Goal: Feedback & Contribution: Contribute content

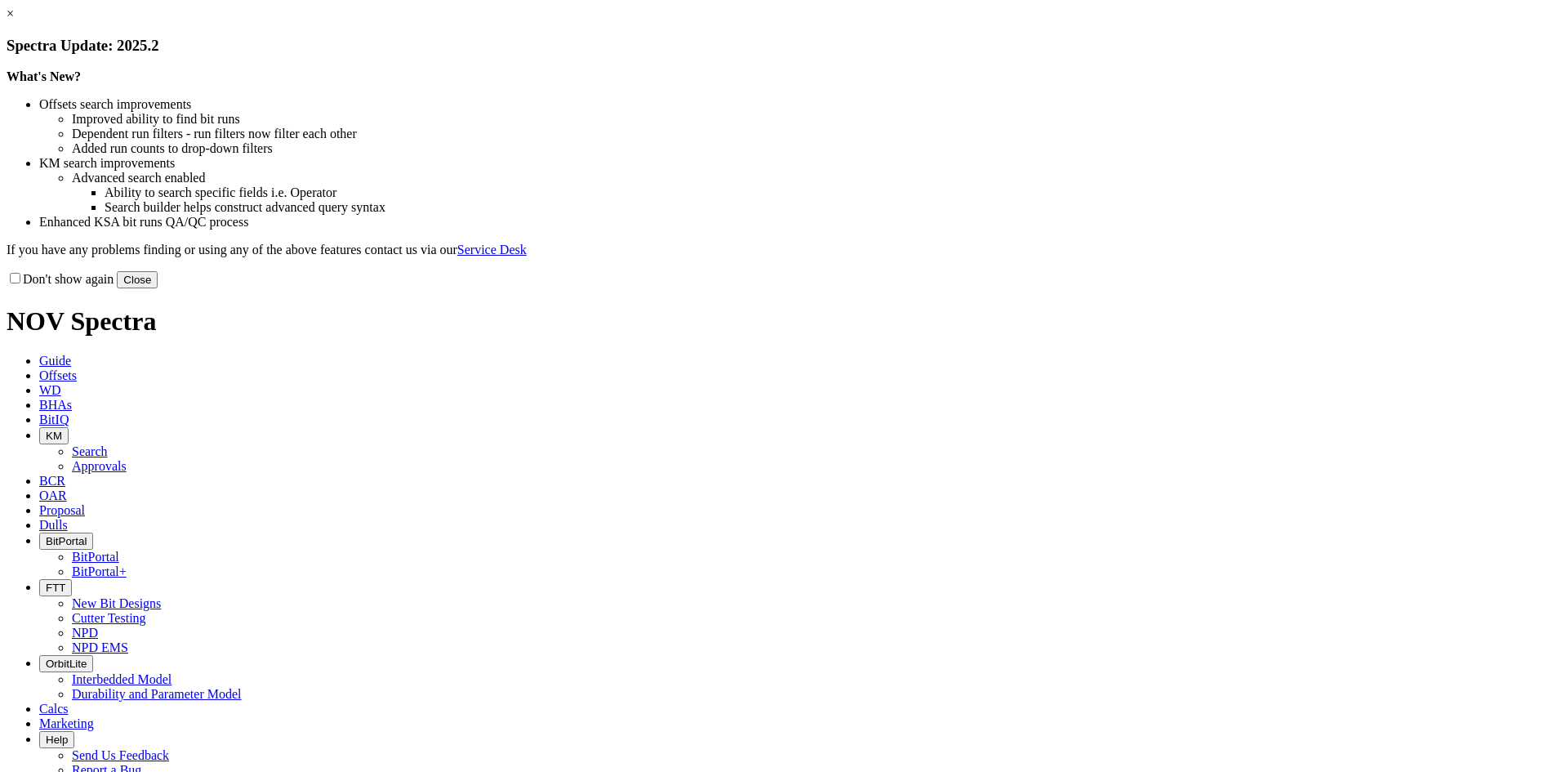
click at [157, 289] on button "Close" at bounding box center [137, 279] width 41 height 17
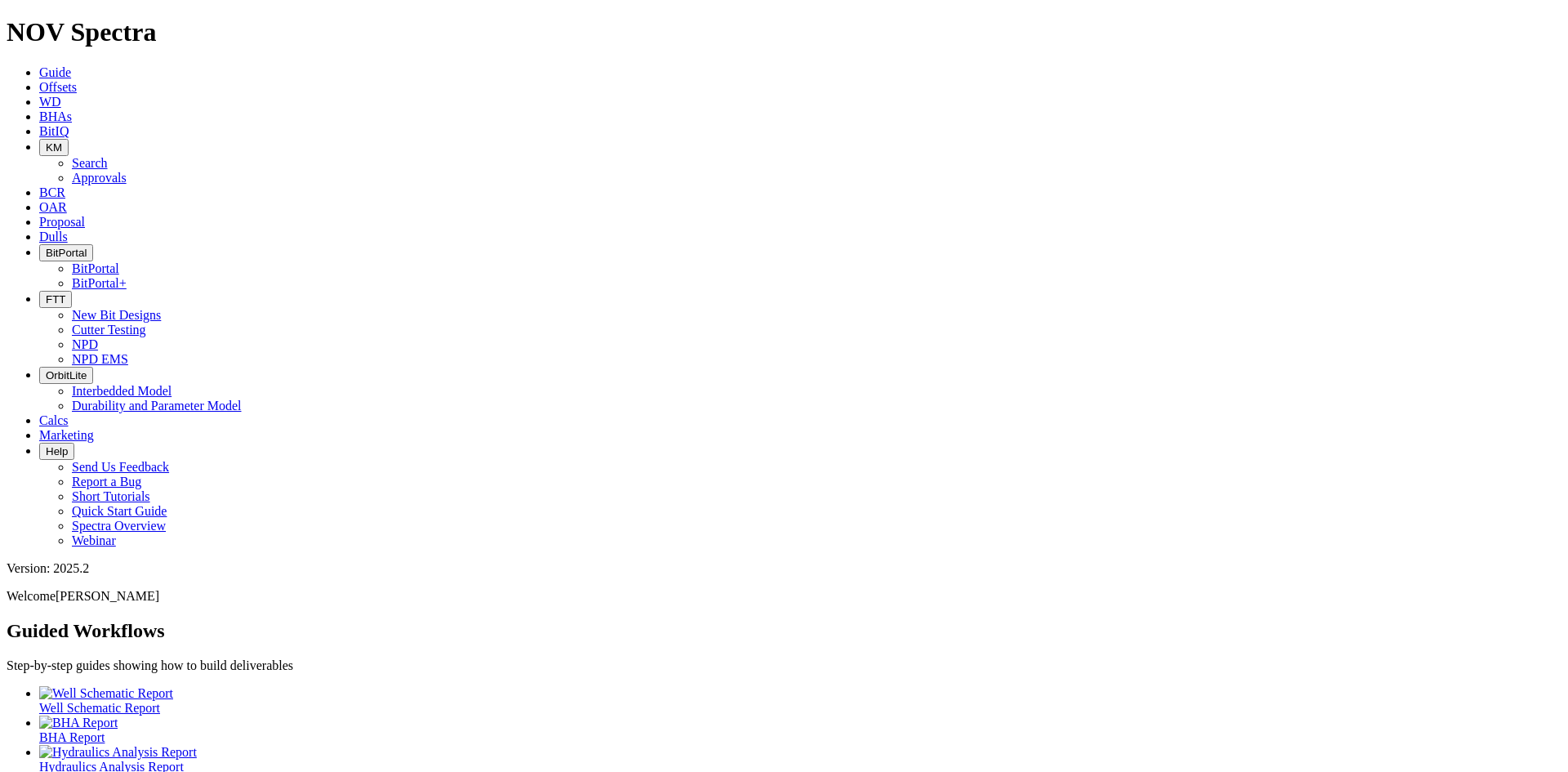
click at [77, 80] on span "Offsets" at bounding box center [58, 87] width 37 height 14
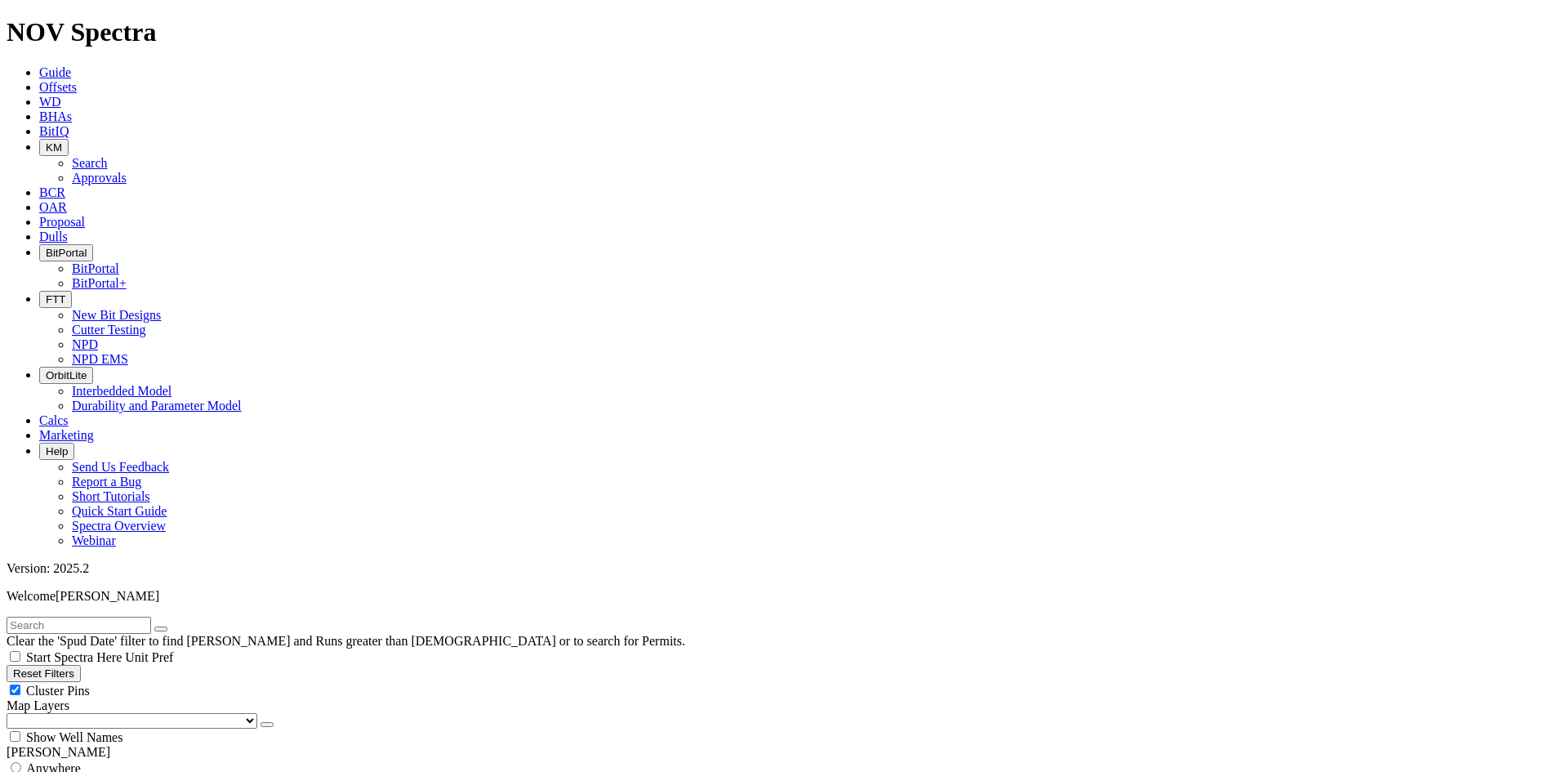
click at [151, 616] on input "text" at bounding box center [79, 625] width 145 height 17
type input "E1481"
click at [171, 626] on button "submit" at bounding box center [177, 629] width 13 height 5
click at [47, 761] on span "Anywhere" at bounding box center [53, 768] width 55 height 14
radio input "true"
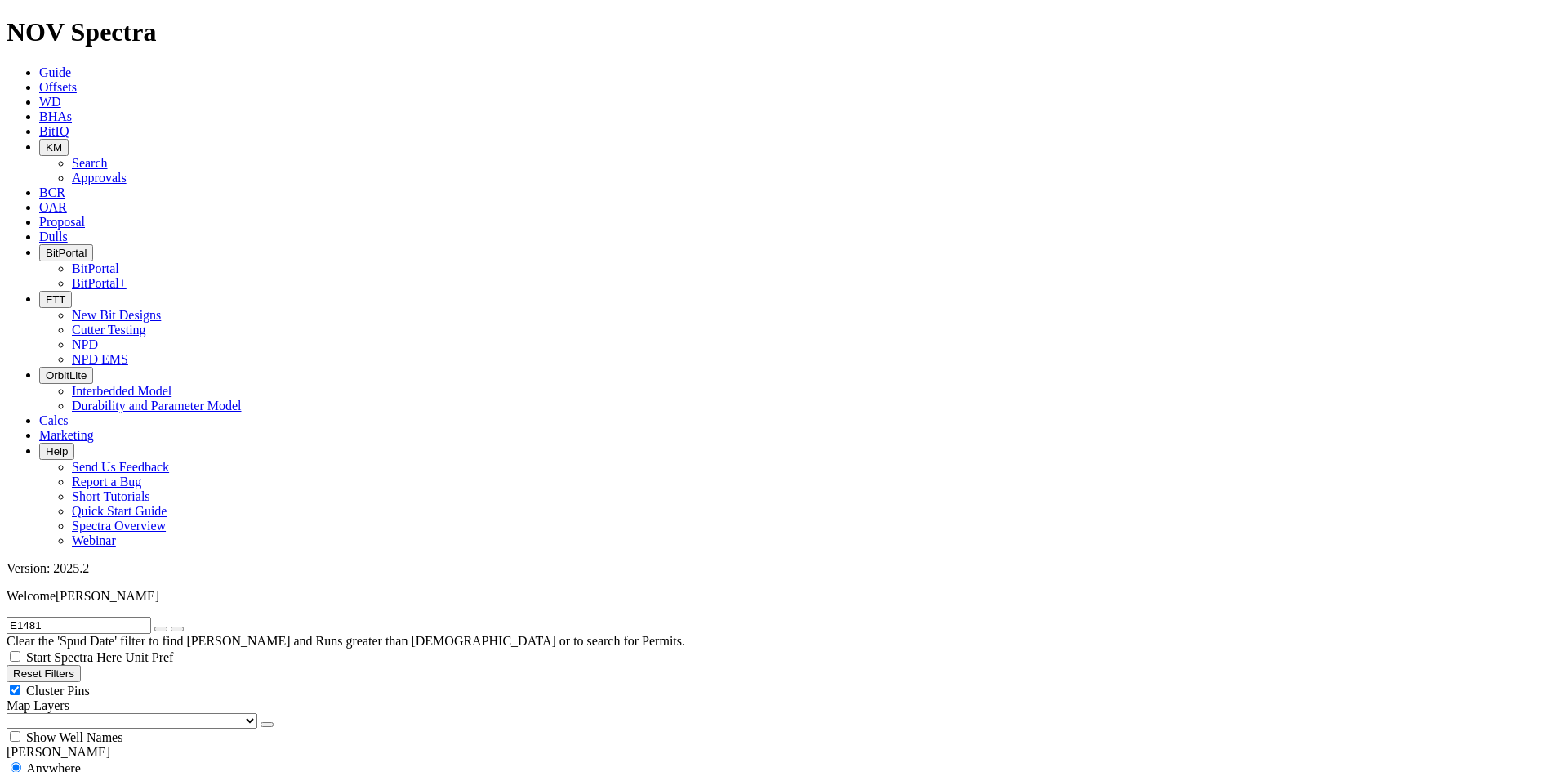
radio input "false"
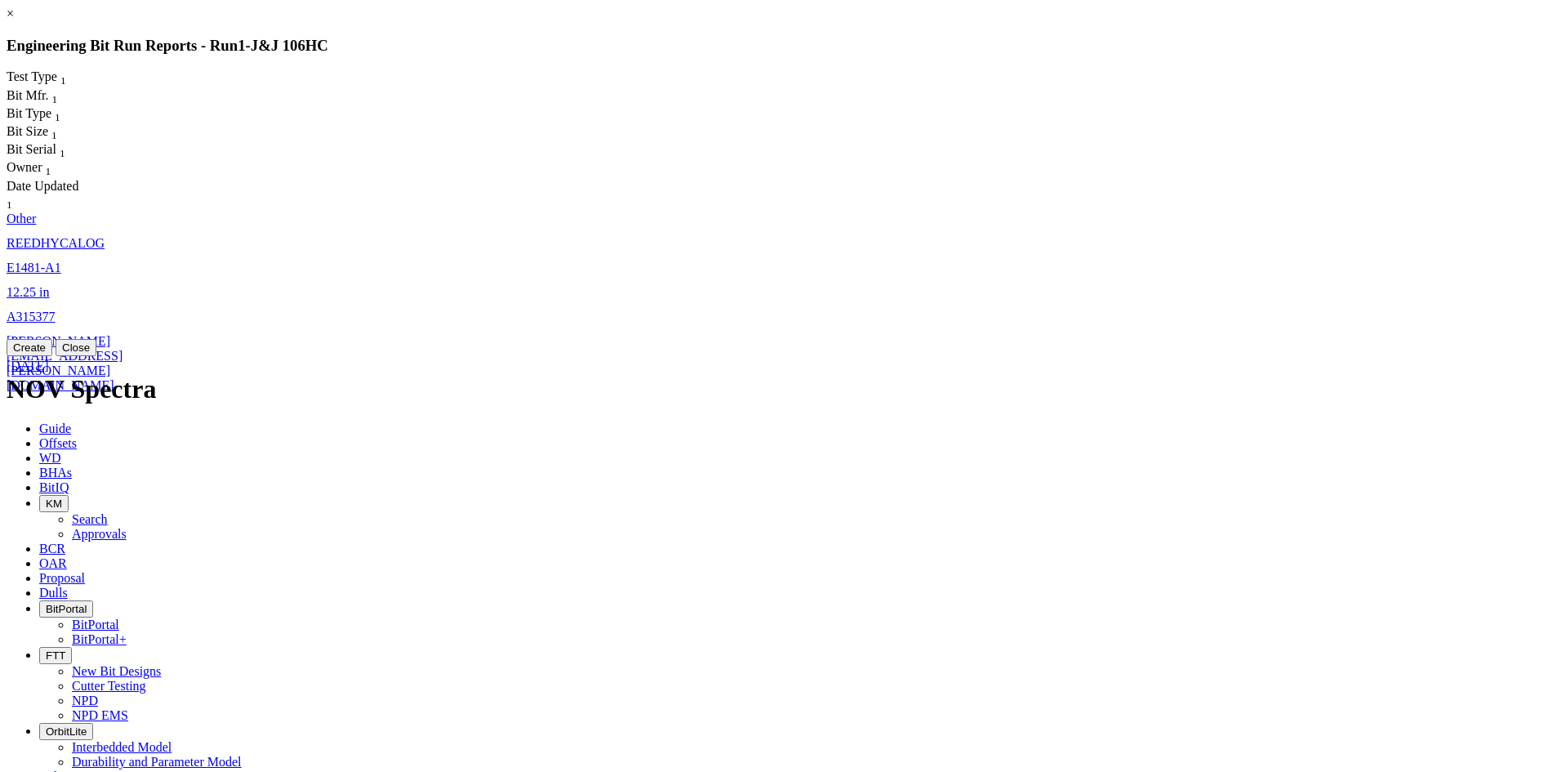
click at [36, 285] on span "12.25" at bounding box center [21, 292] width 30 height 14
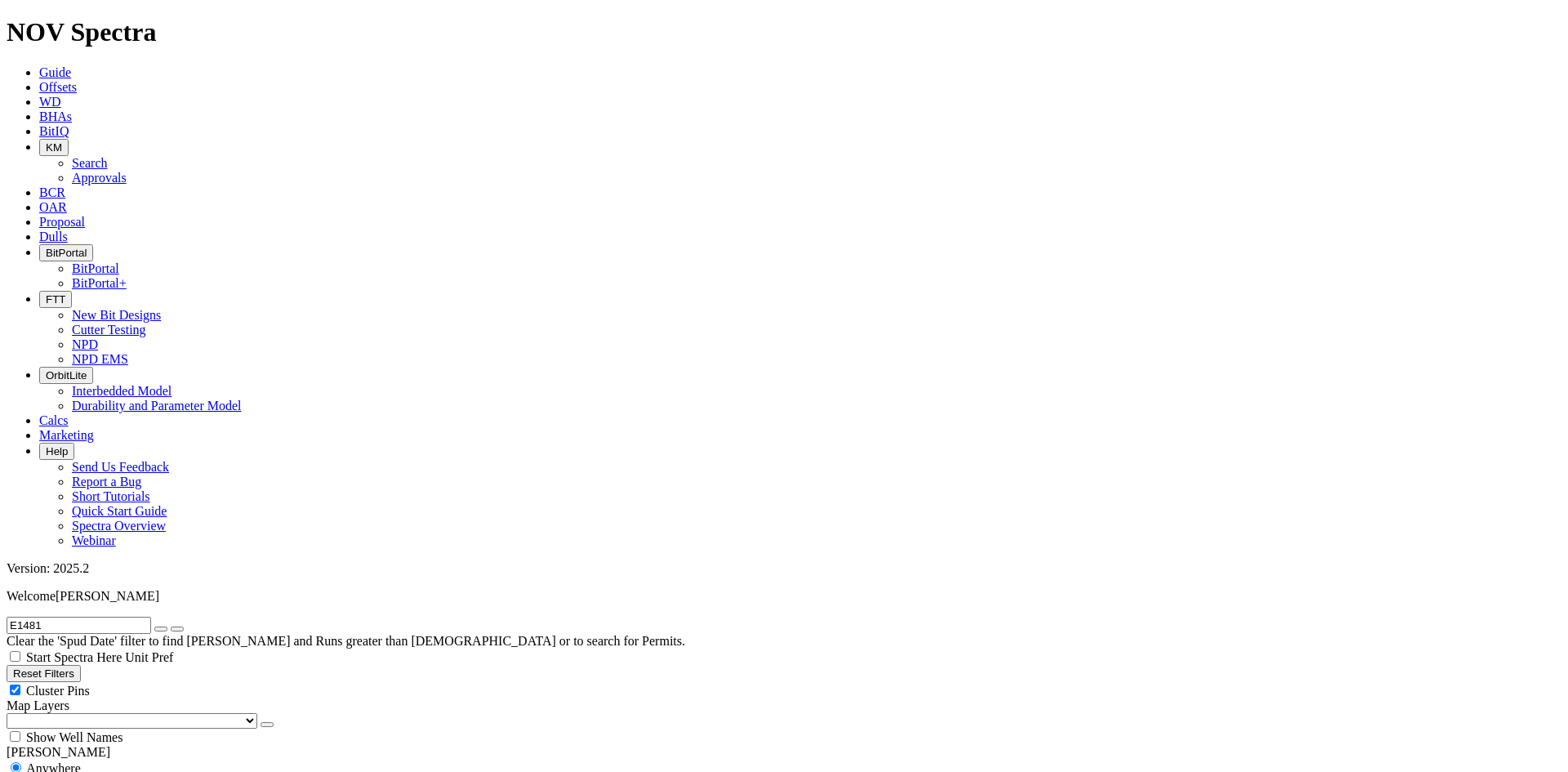
select select "Other"
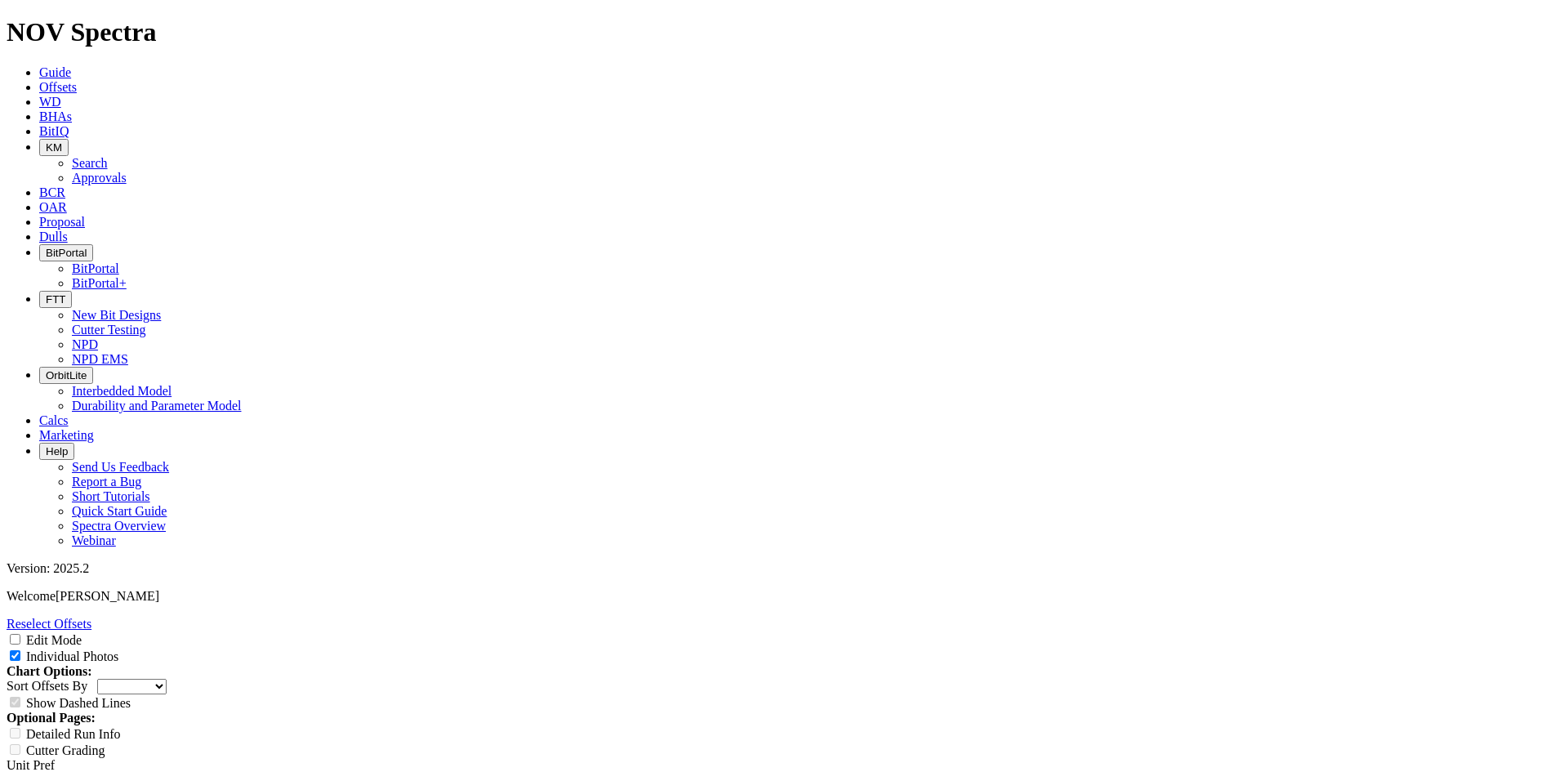
scroll to position [163, 0]
click at [77, 80] on span "Offsets" at bounding box center [58, 87] width 37 height 14
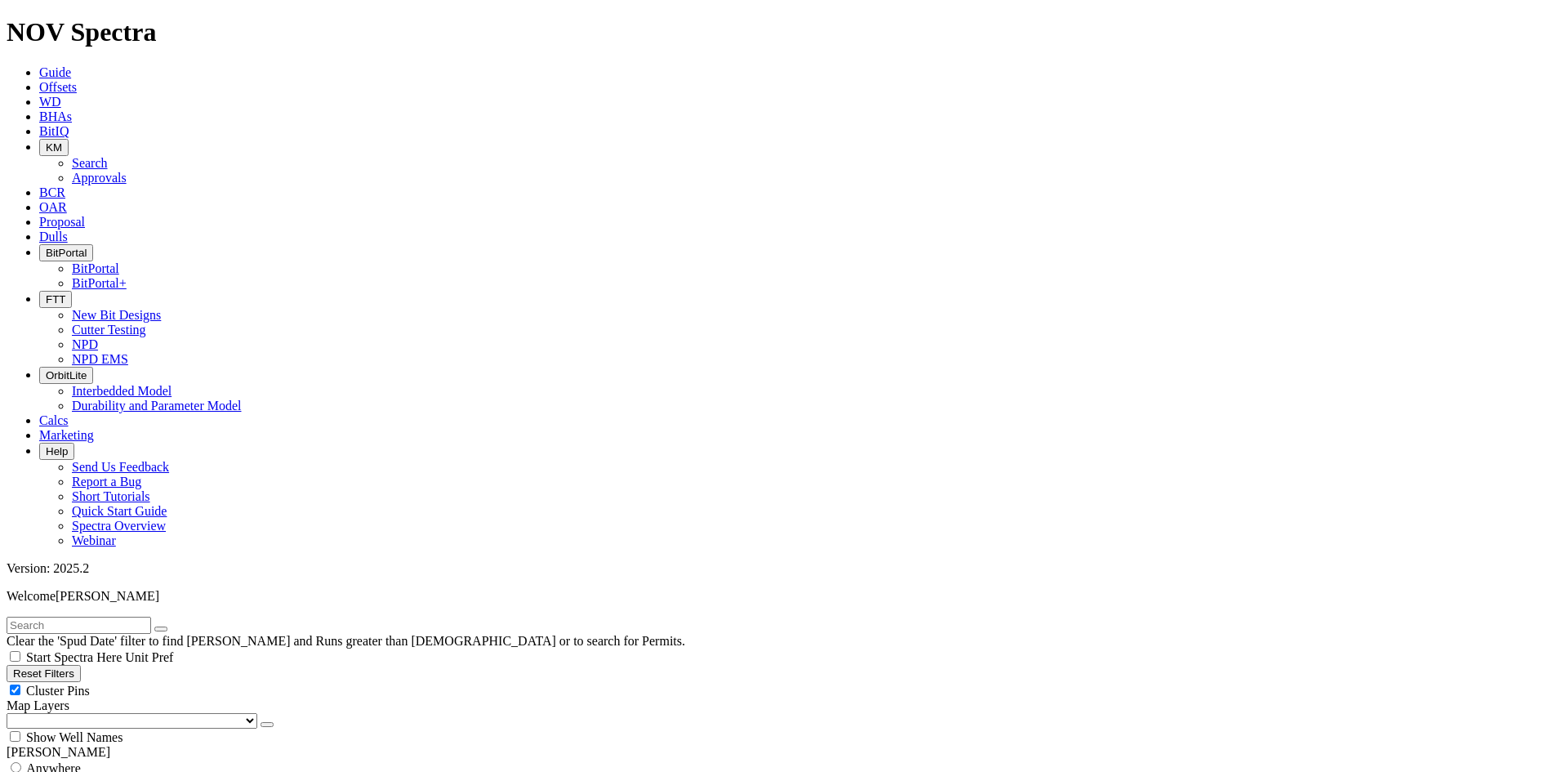
click at [123, 616] on input "text" at bounding box center [79, 625] width 145 height 17
type input "A315376"
click at [81, 761] on span "Anywhere" at bounding box center [53, 768] width 55 height 14
radio input "true"
radio input "false"
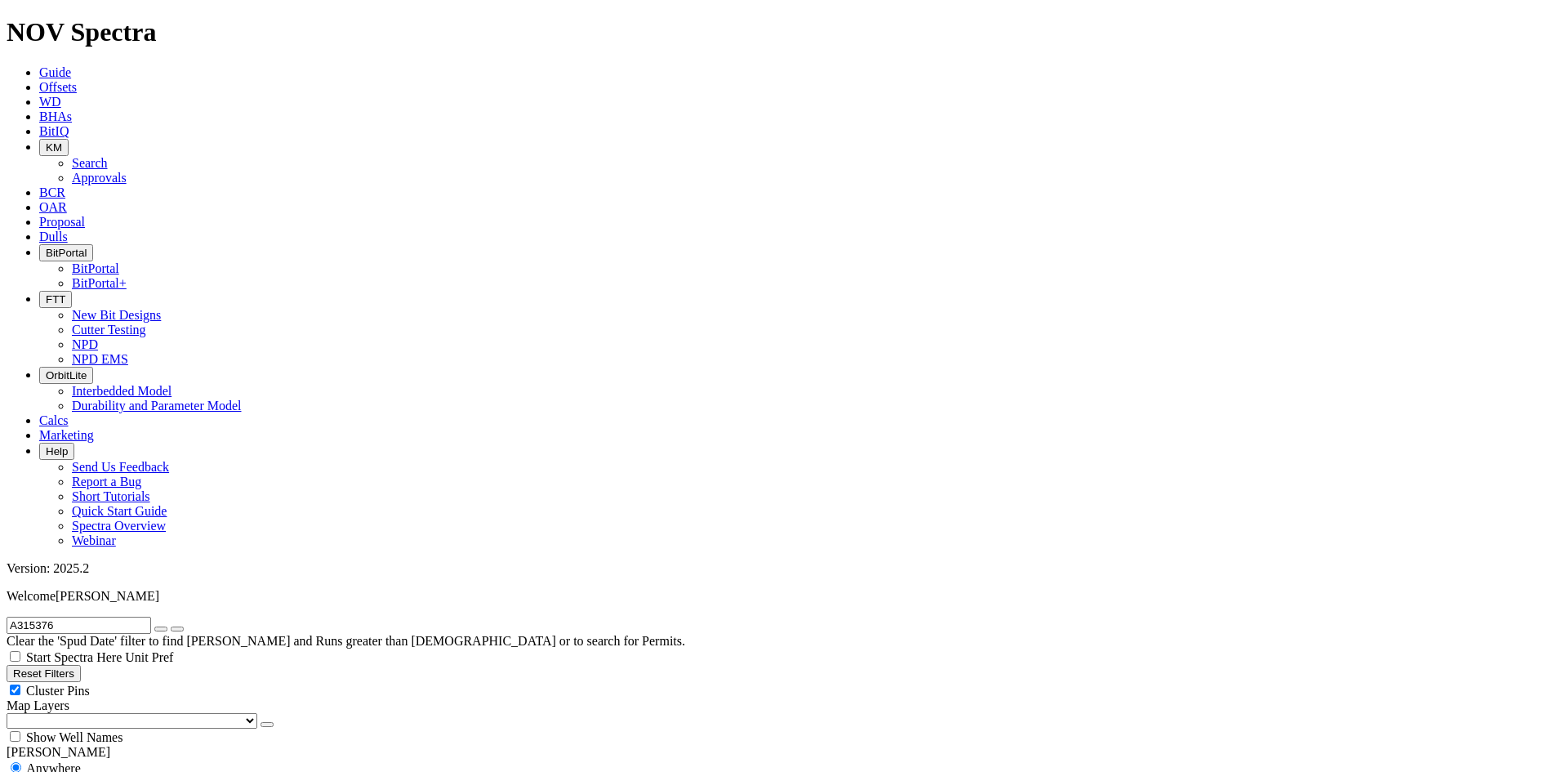
click at [184, 626] on button "submit" at bounding box center [177, 629] width 13 height 5
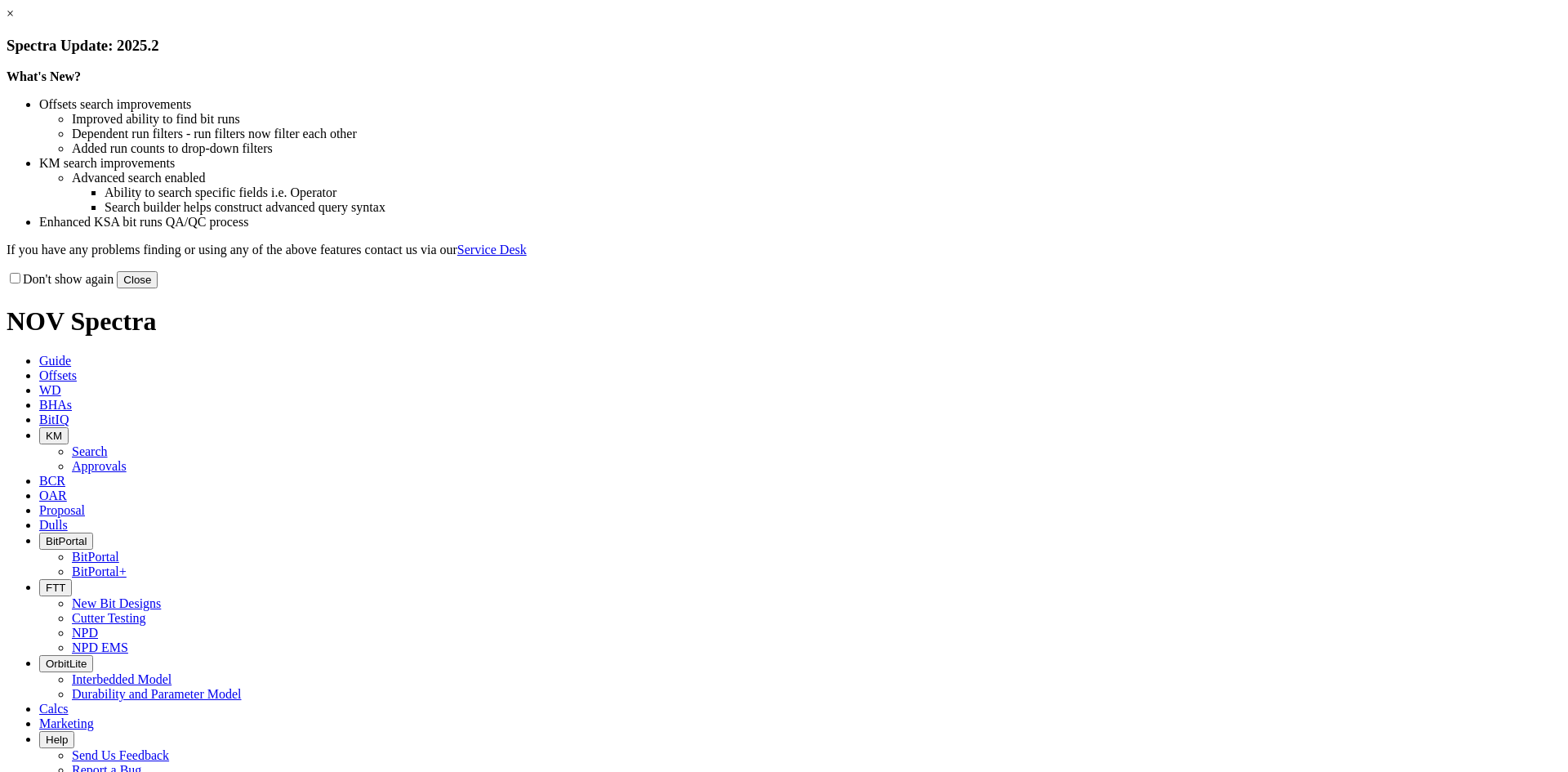
click at [157, 289] on button "Close" at bounding box center [137, 279] width 41 height 17
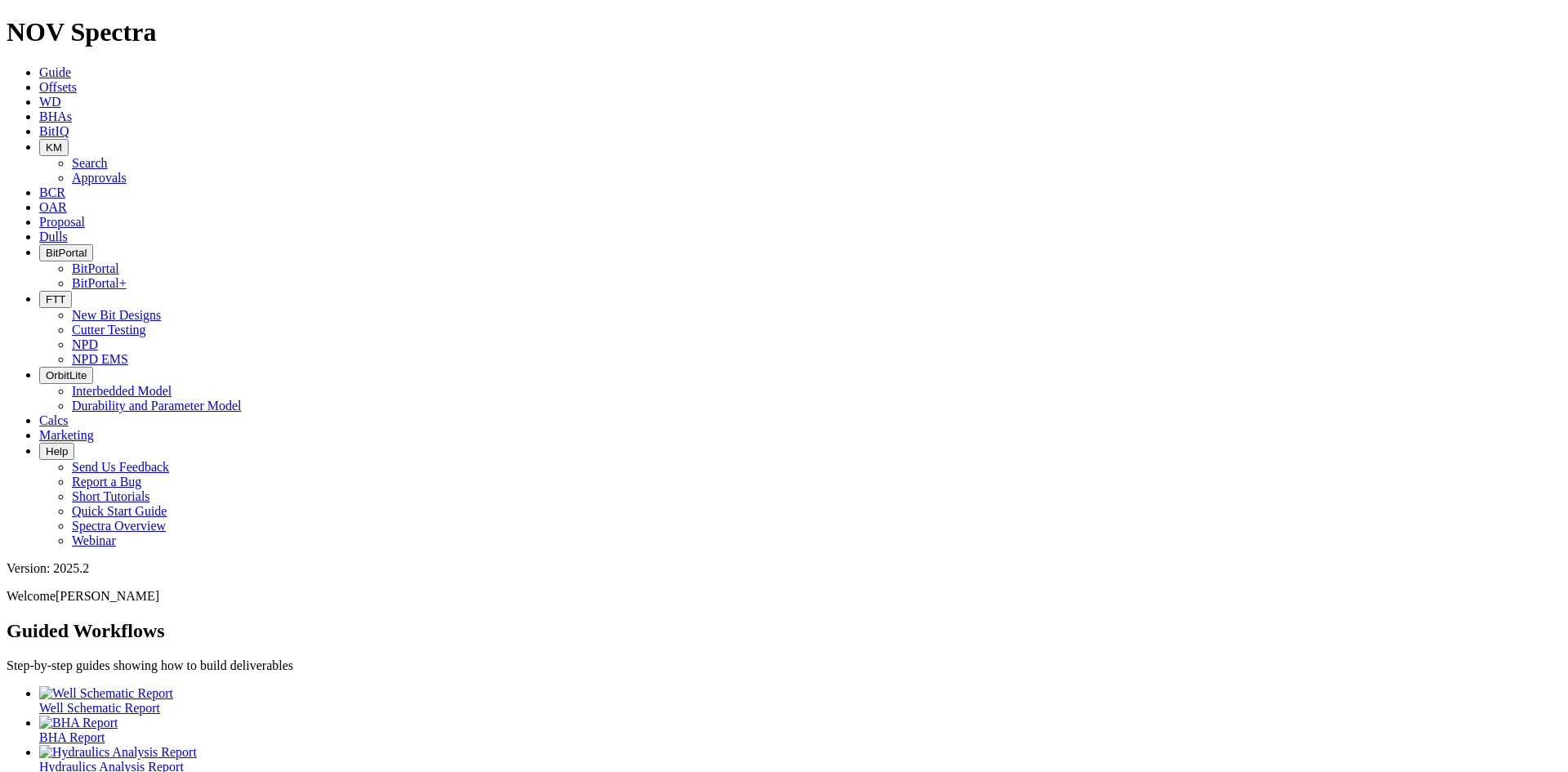
click at [62, 141] on span "KM" at bounding box center [53, 147] width 16 height 12
click at [108, 156] on link "Search" at bounding box center [90, 163] width 36 height 14
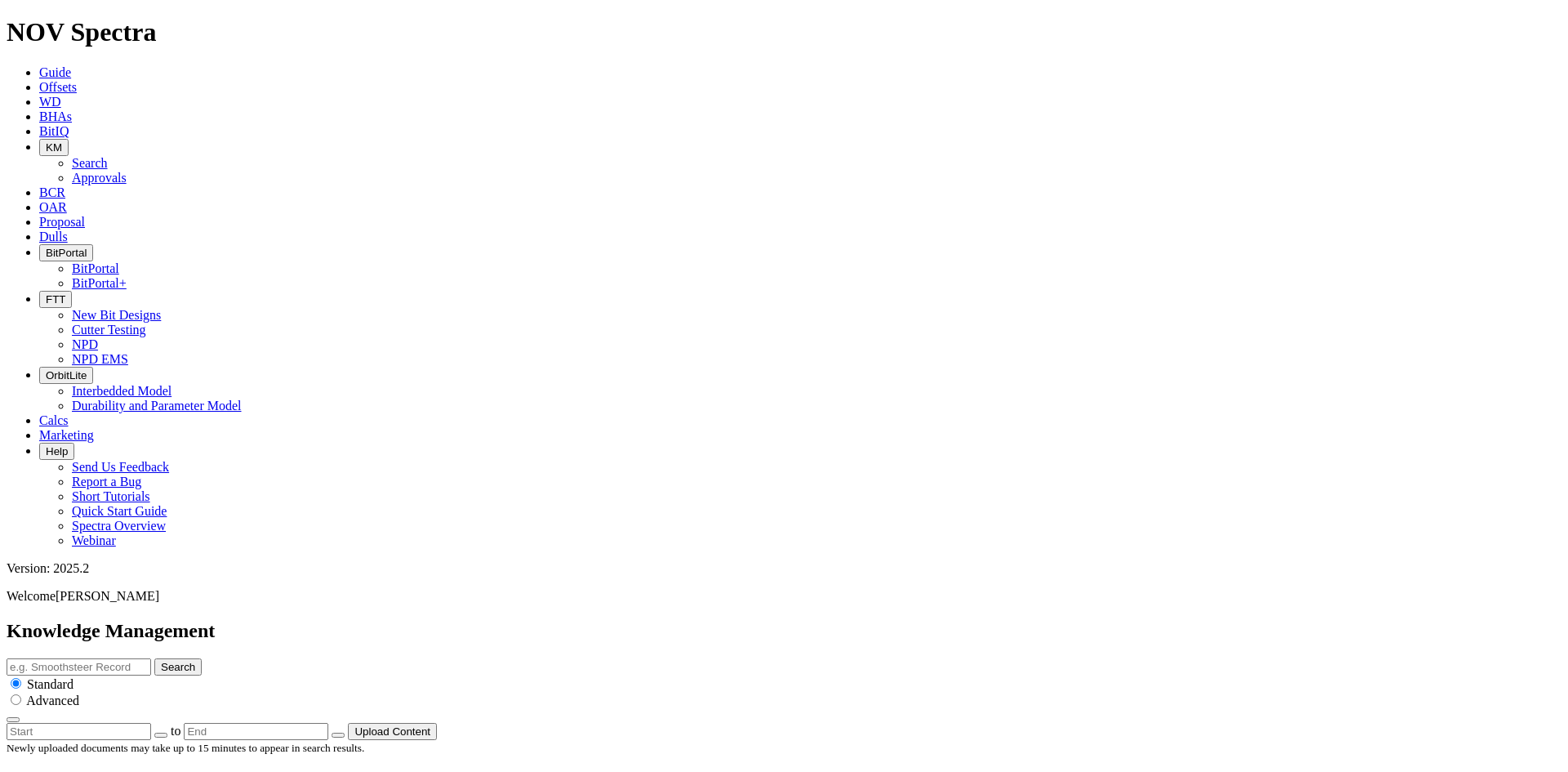
click at [151, 659] on input "text" at bounding box center [79, 667] width 145 height 17
type input "Cyclone"
click at [154, 659] on button "Search" at bounding box center [178, 667] width 47 height 17
click at [202, 659] on button "Search" at bounding box center [178, 667] width 47 height 17
click at [151, 659] on input "Cyclone" at bounding box center [79, 667] width 145 height 17
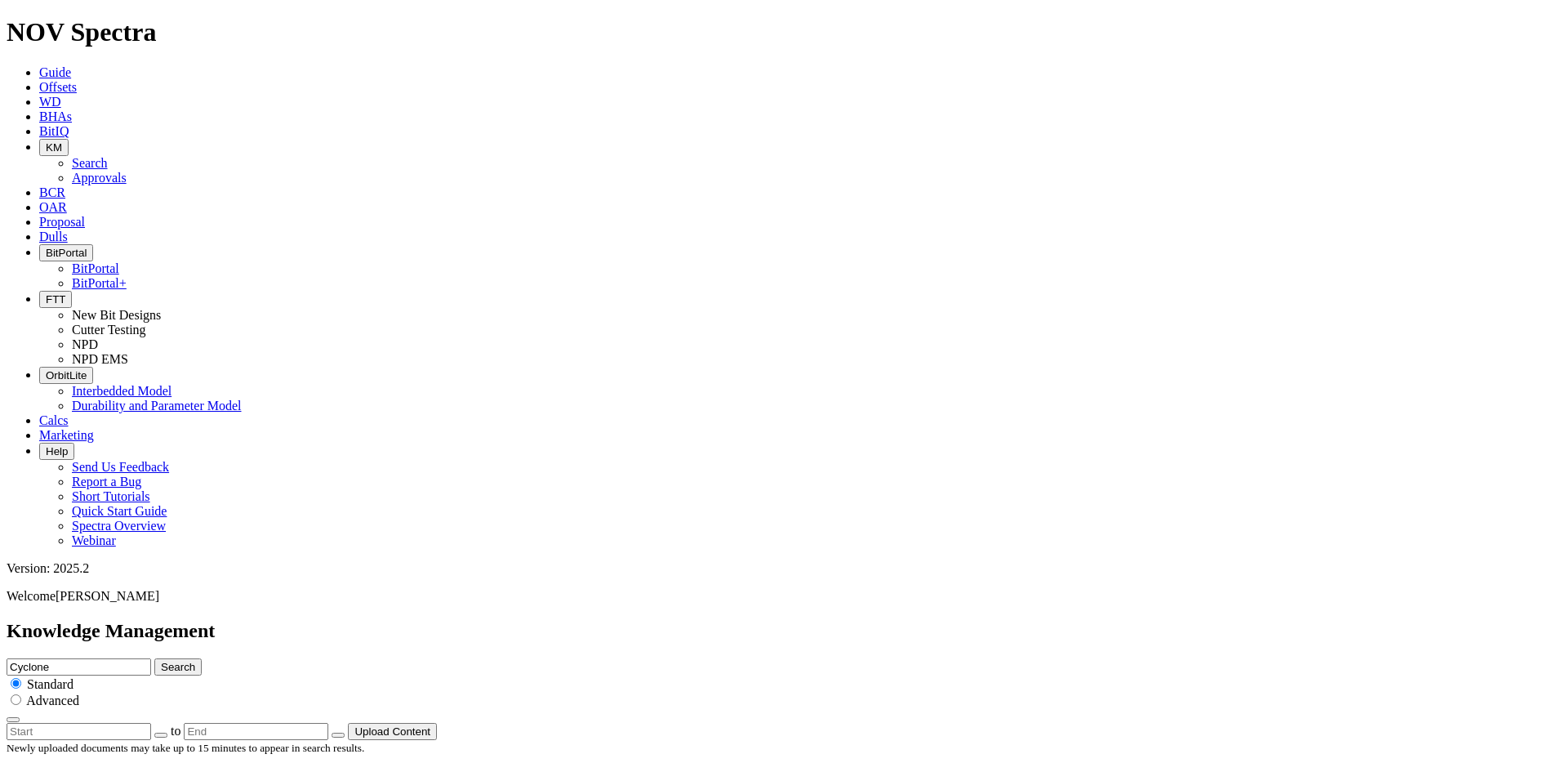
drag, startPoint x: 831, startPoint y: 83, endPoint x: 518, endPoint y: 80, distance: 313.0
click at [518, 620] on div "Knowledge Management Cyclone Search Standard Advanced to Upload Content" at bounding box center [784, 680] width 1555 height 120
click at [202, 659] on button "Search" at bounding box center [178, 667] width 47 height 17
drag, startPoint x: 794, startPoint y: 89, endPoint x: 643, endPoint y: 81, distance: 151.2
click at [649, 620] on div "Knowledge Management Cyclone Search Standard Advanced to Upload Content" at bounding box center [784, 680] width 1555 height 120
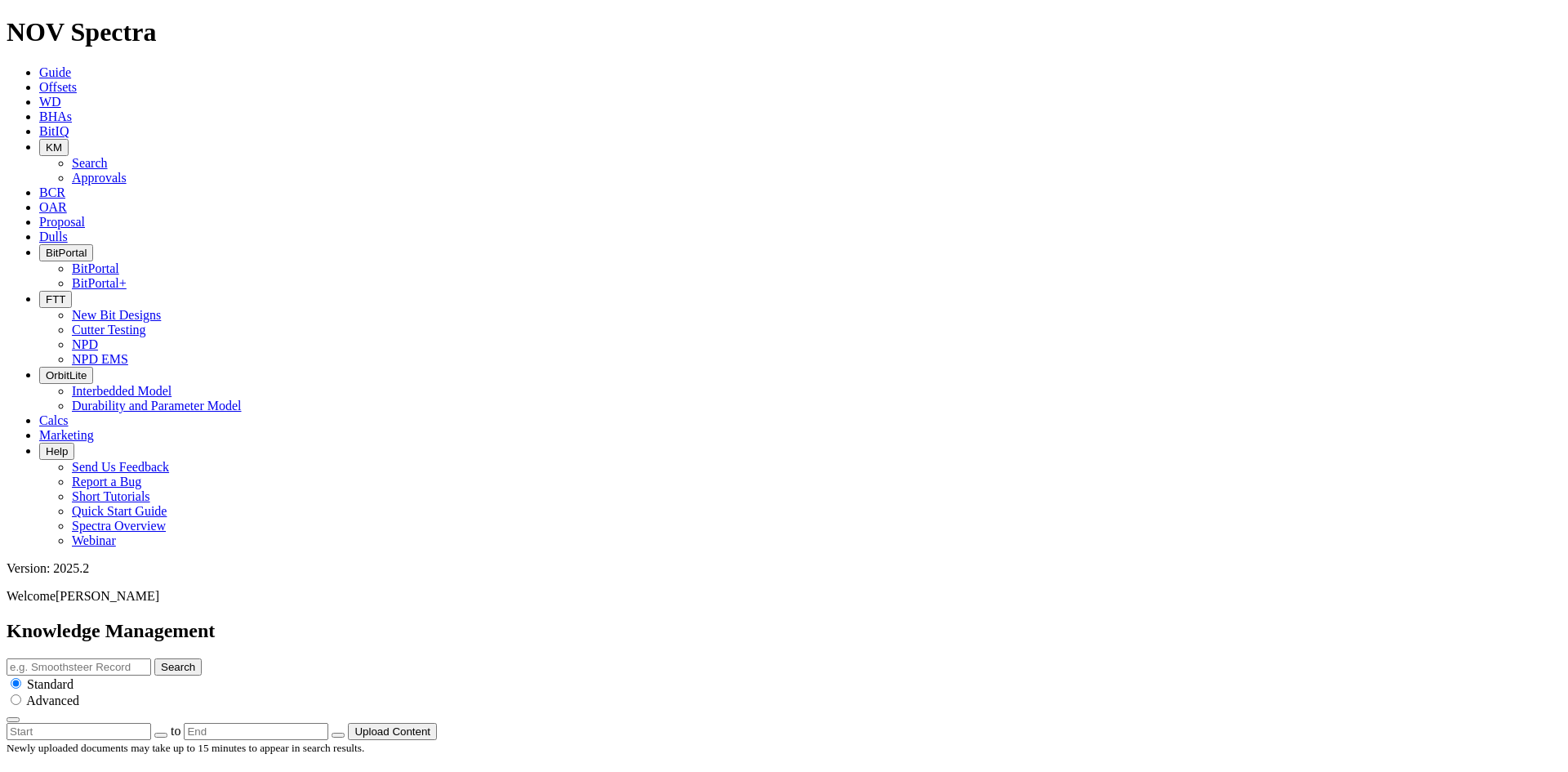
click at [151, 659] on input "text" at bounding box center [79, 667] width 145 height 17
type input "Technical Summary"
click at [154, 659] on button "Search" at bounding box center [178, 667] width 47 height 17
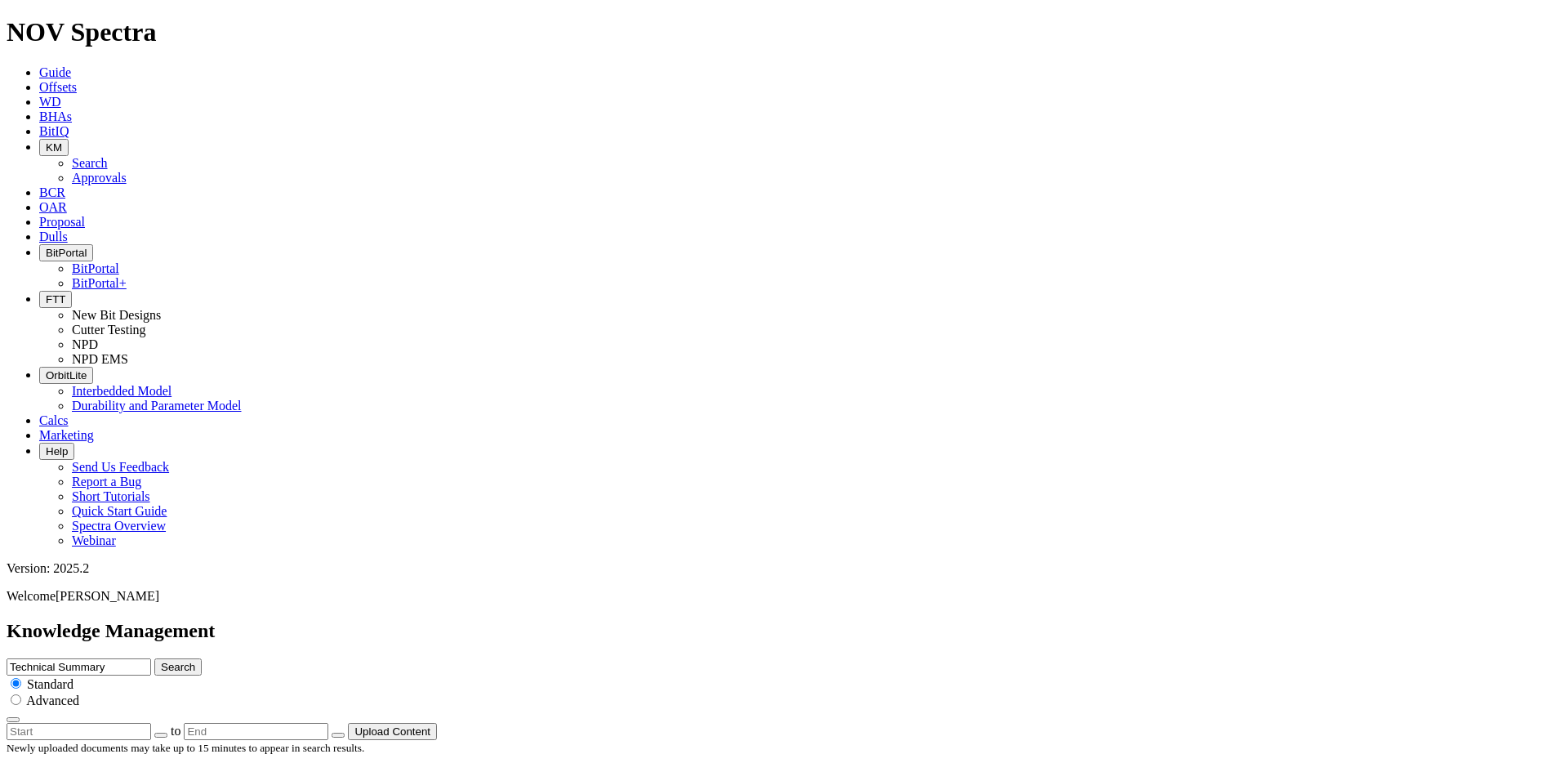
scroll to position [1915, 0]
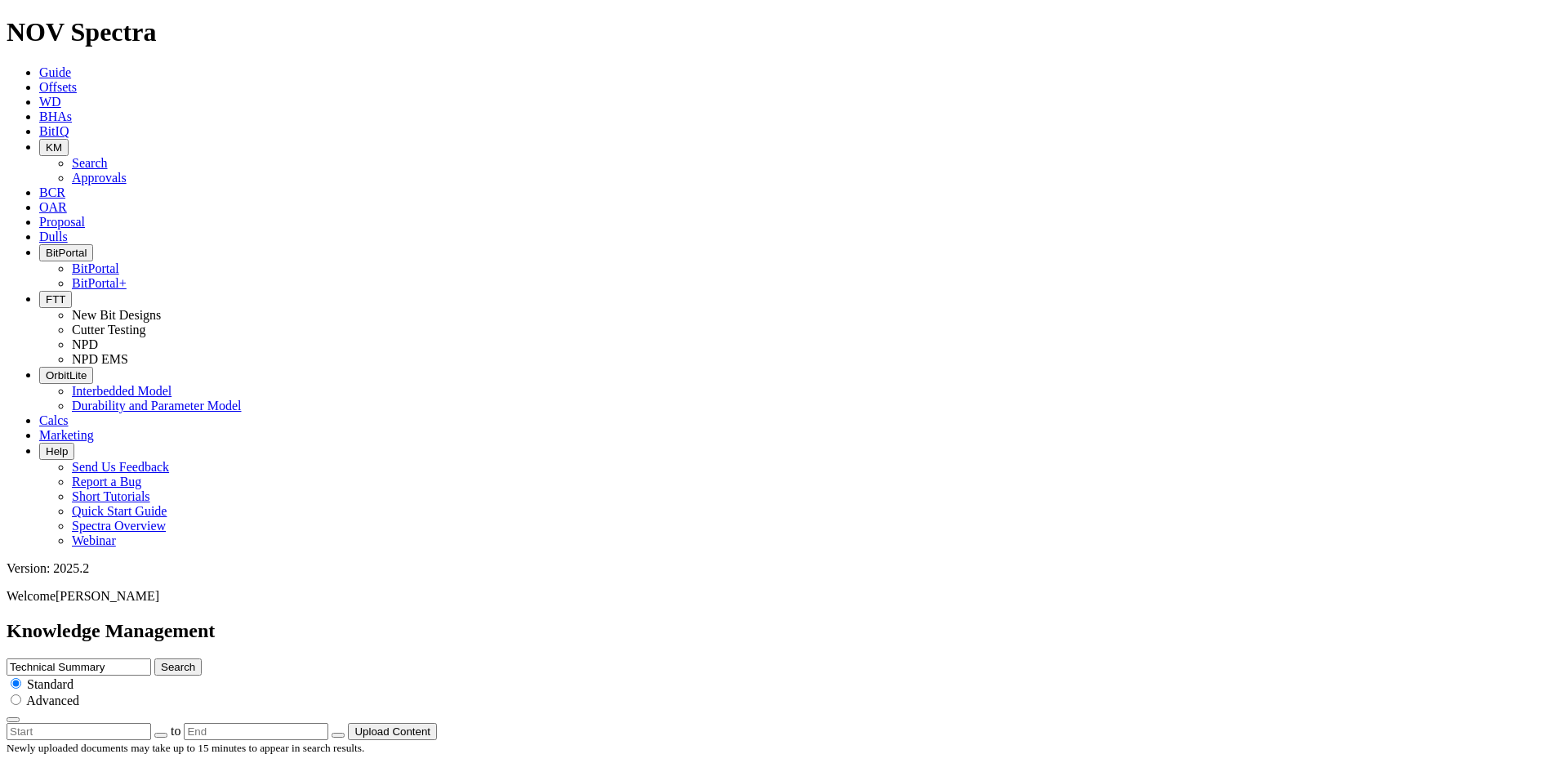
scroll to position [3069, 0]
click at [151, 659] on input "Technical Summary" at bounding box center [79, 667] width 145 height 17
drag, startPoint x: 841, startPoint y: 90, endPoint x: 639, endPoint y: 83, distance: 202.1
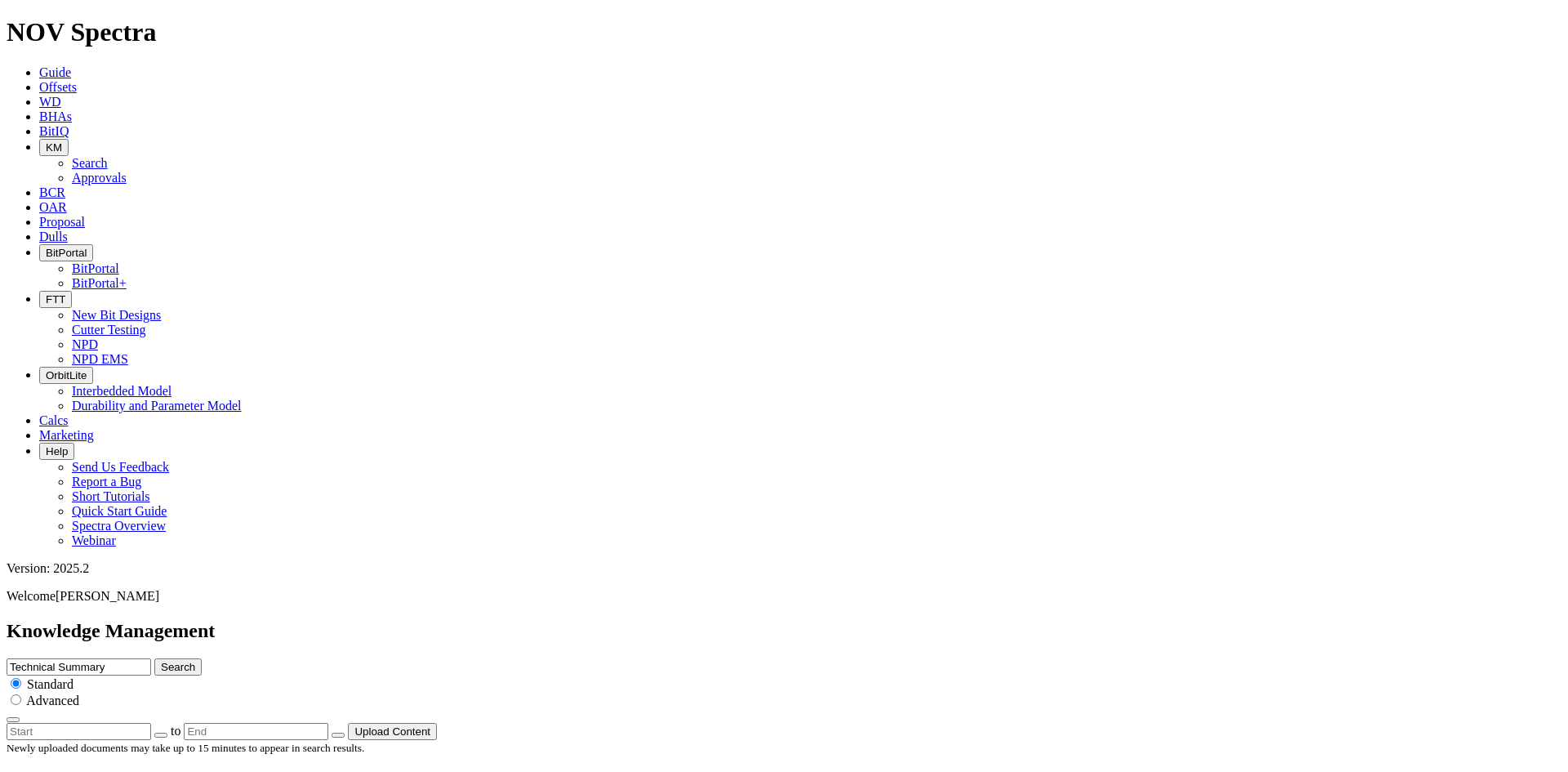
click at [639, 620] on div "Knowledge Management Technical Summary Search Standard Advanced to Upload Conte…" at bounding box center [784, 680] width 1555 height 120
type input "Cyclone"
click at [154, 659] on button "Search" at bounding box center [178, 667] width 47 height 17
click at [437, 723] on button "Upload Content" at bounding box center [392, 731] width 89 height 17
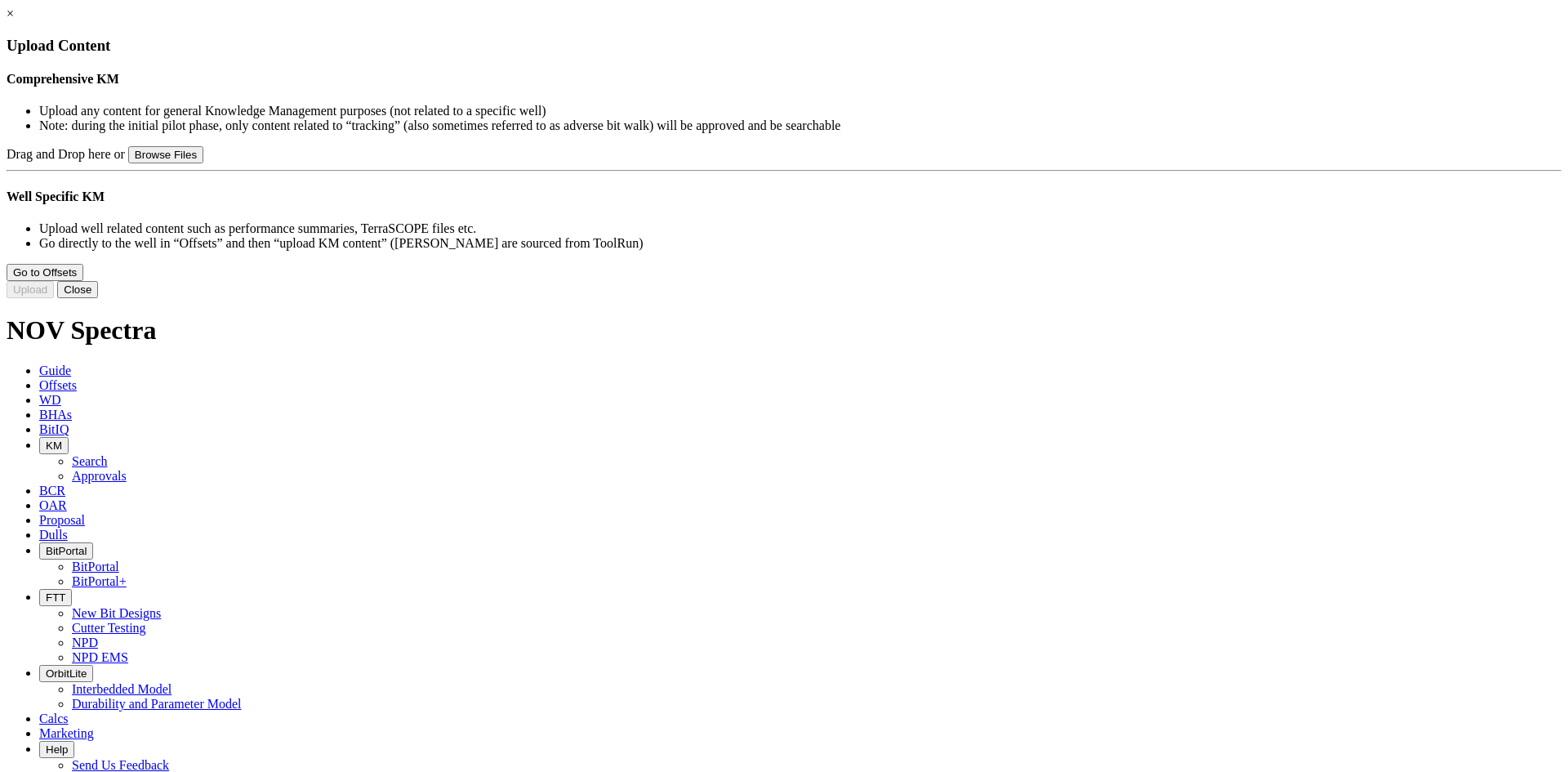
type input "Cyclone Technical Summary.pdf"
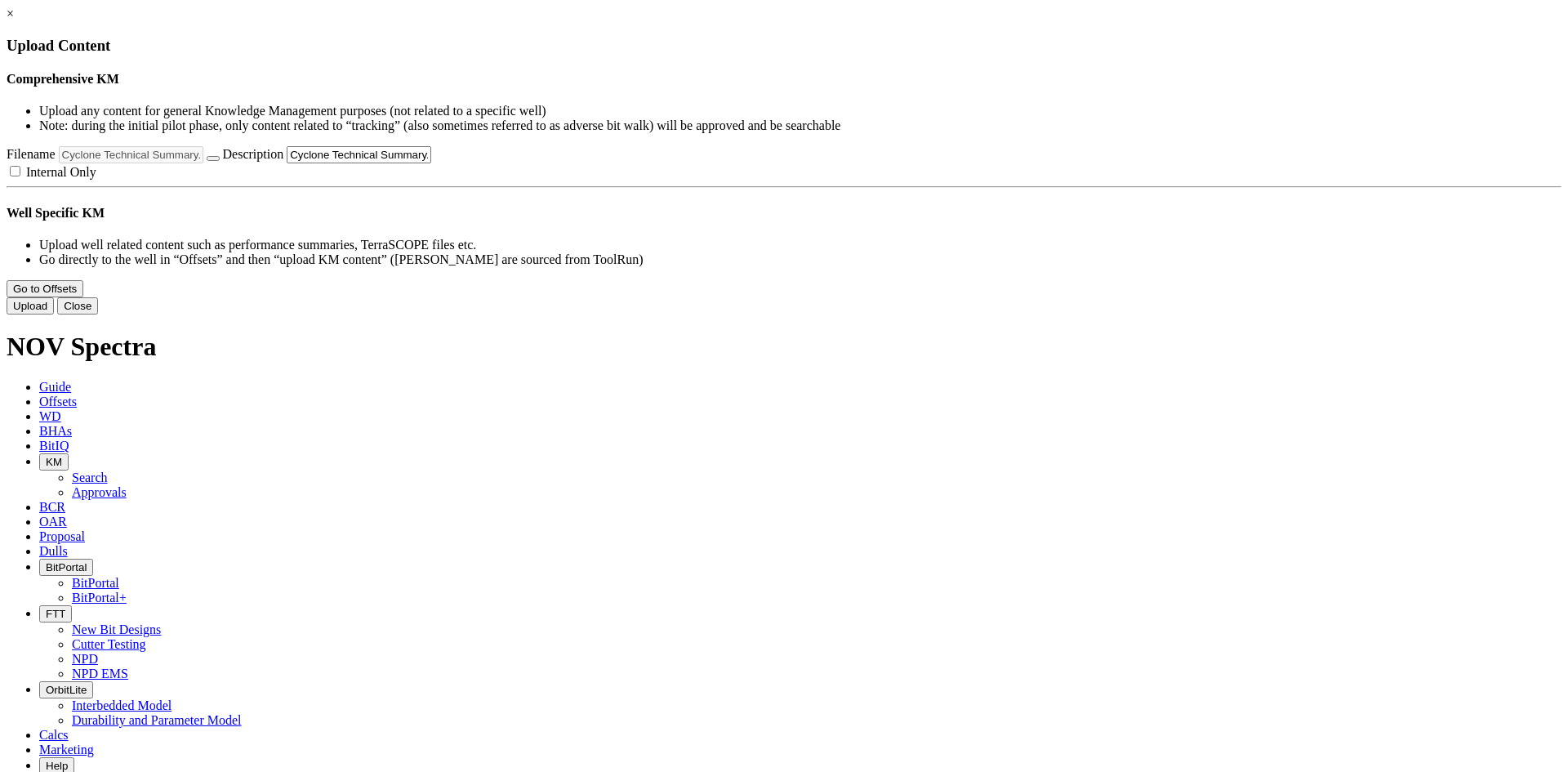
scroll to position [0, 34]
click at [54, 314] on button "Upload" at bounding box center [30, 306] width 47 height 17
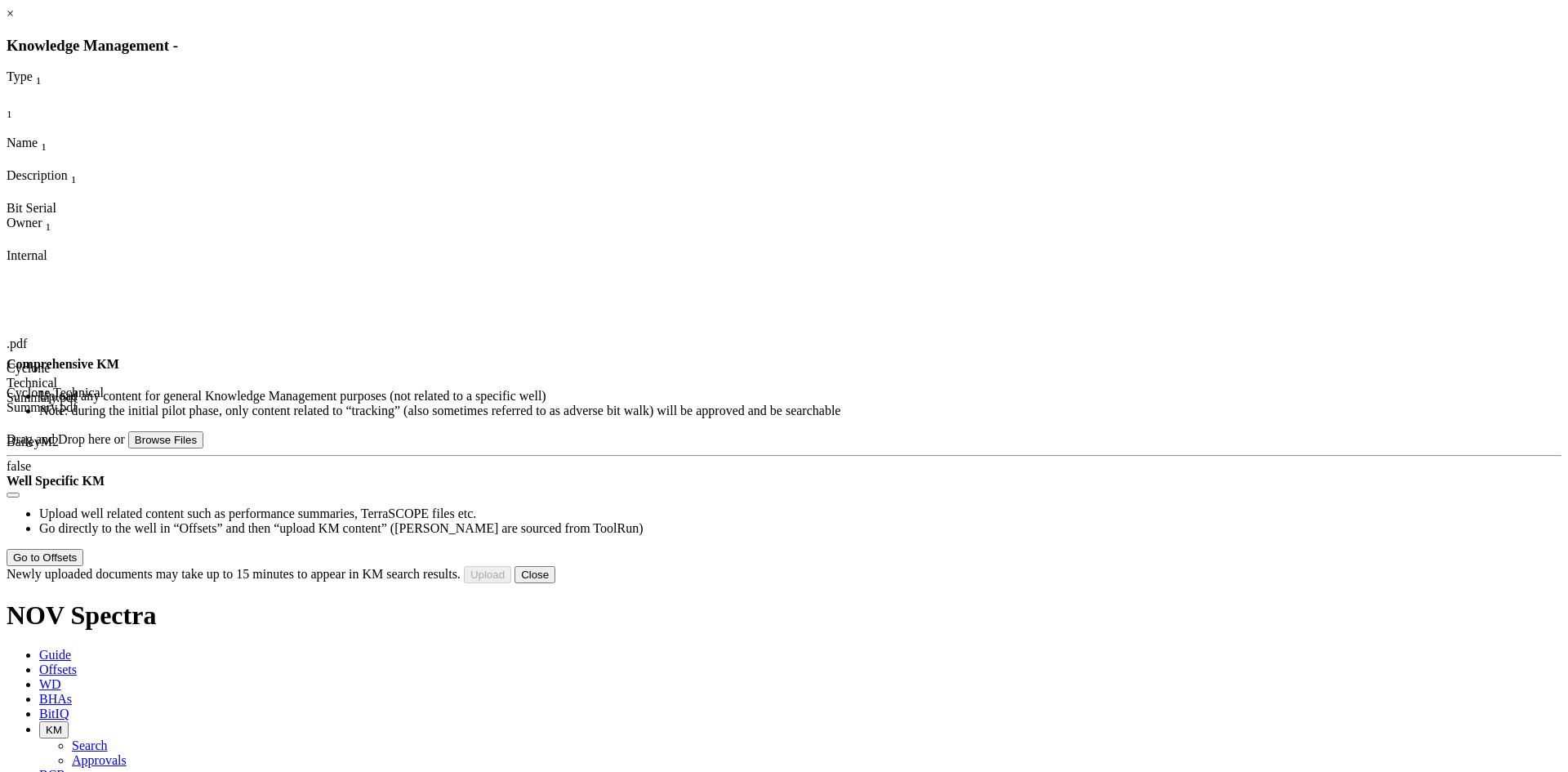
scroll to position [49, 0]
click at [555, 583] on button "Close" at bounding box center [535, 575] width 41 height 17
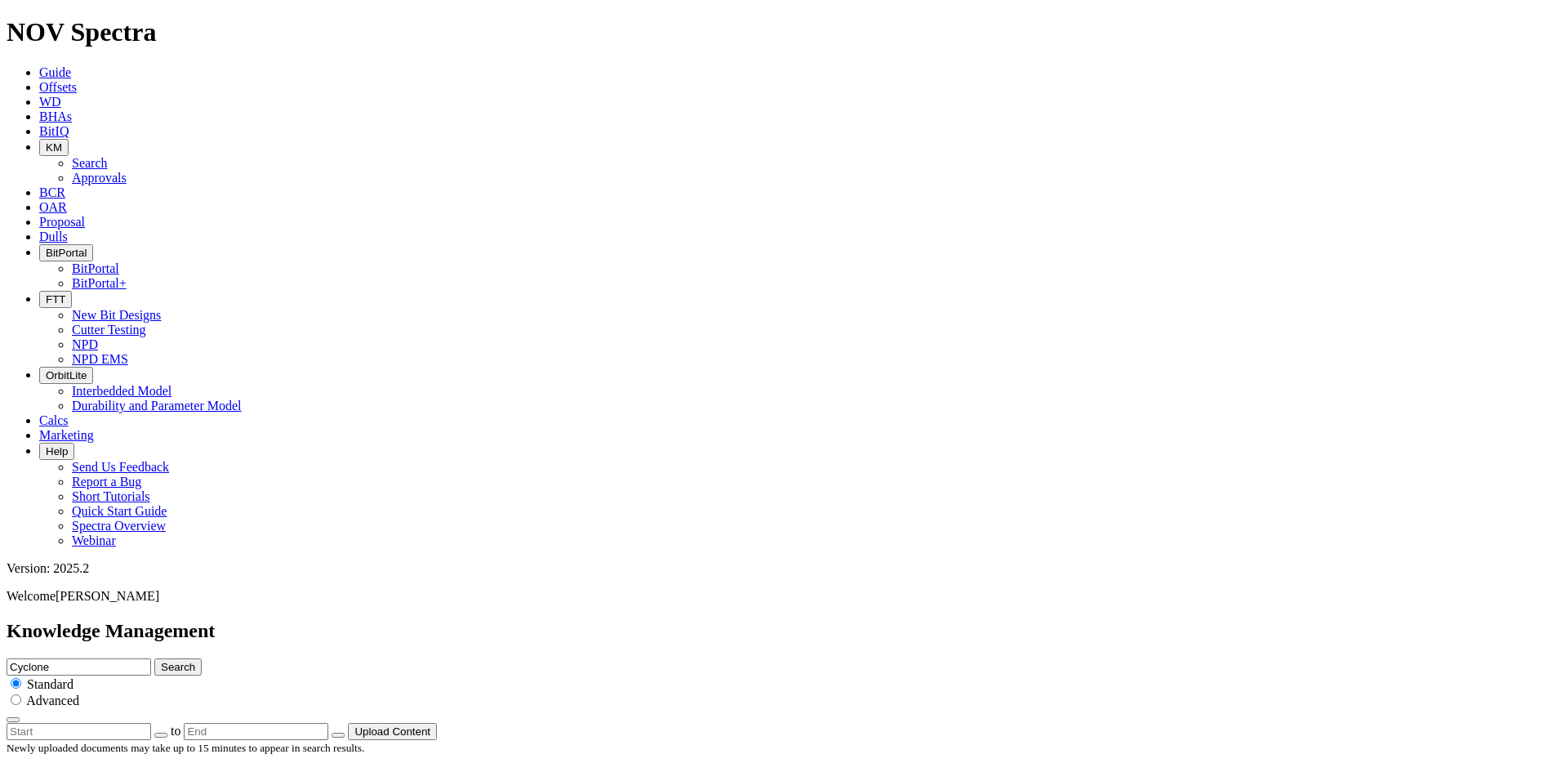
click at [46, 141] on icon "button" at bounding box center [46, 147] width 0 height 12
click at [127, 171] on link "Approvals" at bounding box center [99, 178] width 55 height 14
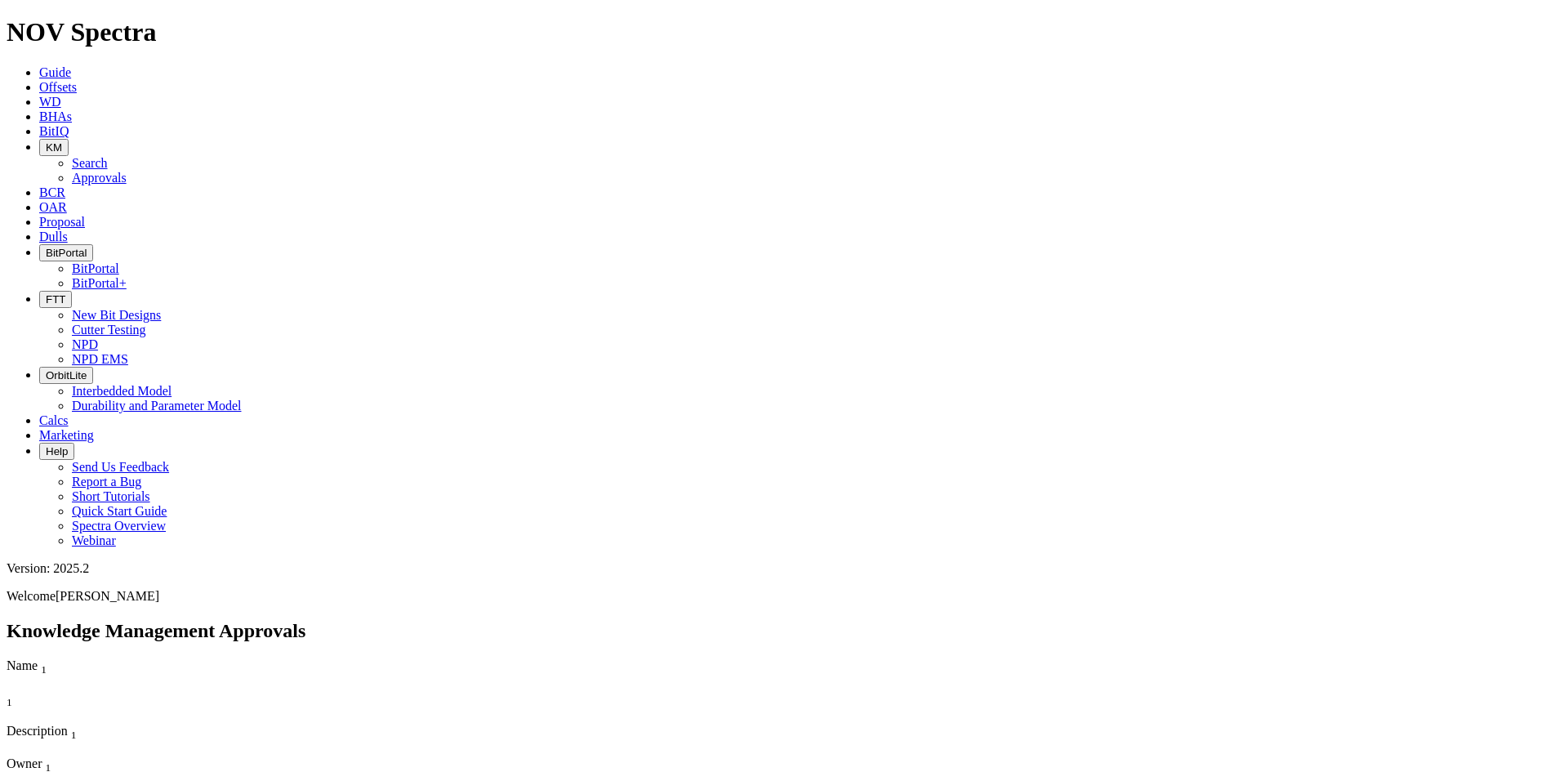
drag, startPoint x: 455, startPoint y: 32, endPoint x: 461, endPoint y: 47, distance: 16.2
click at [62, 141] on span "KM" at bounding box center [53, 147] width 16 height 12
click at [108, 156] on link "Search" at bounding box center [90, 163] width 36 height 14
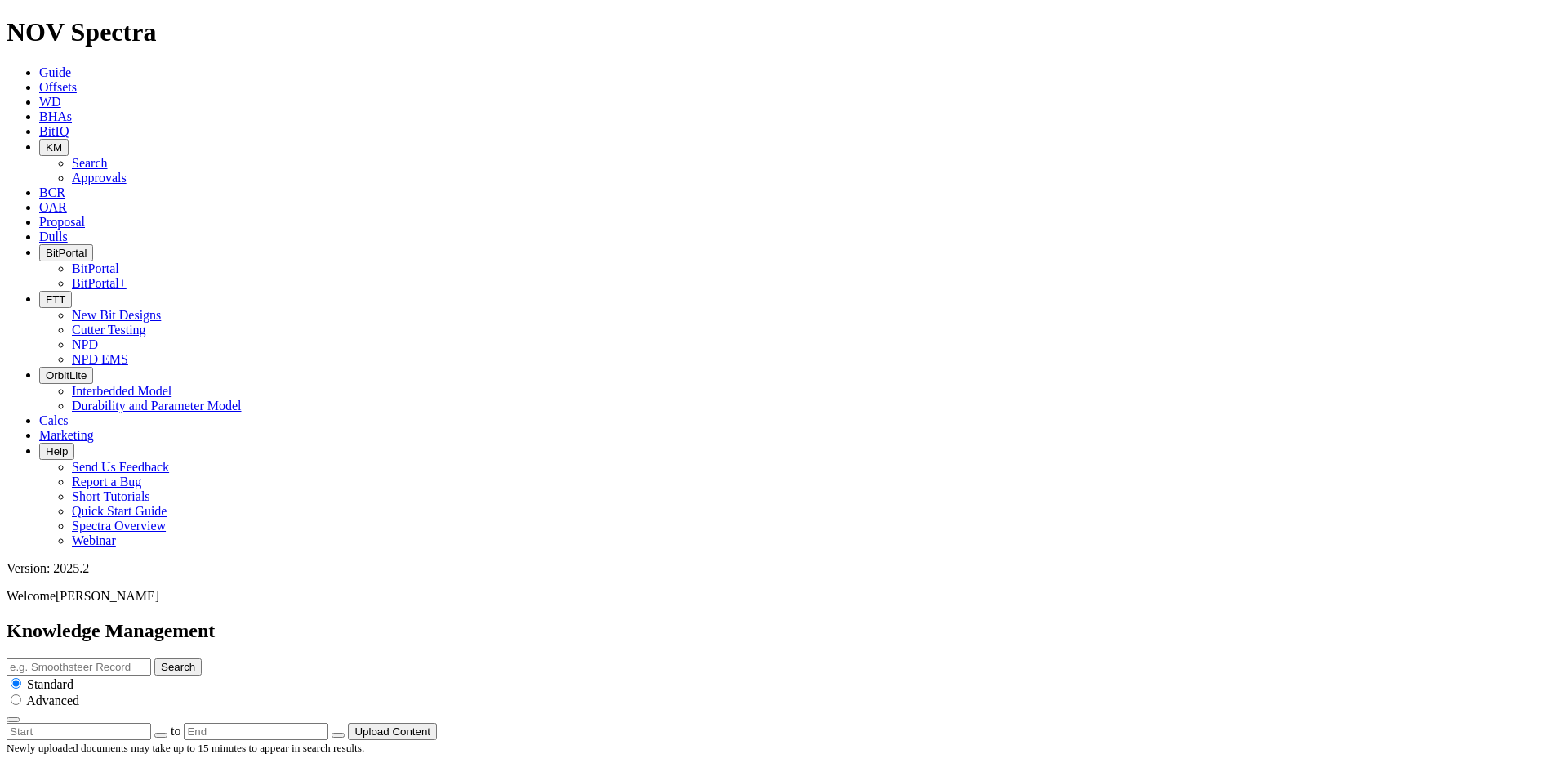
click at [62, 141] on span "KM" at bounding box center [53, 147] width 16 height 12
click at [127, 171] on link "Approvals" at bounding box center [99, 178] width 55 height 14
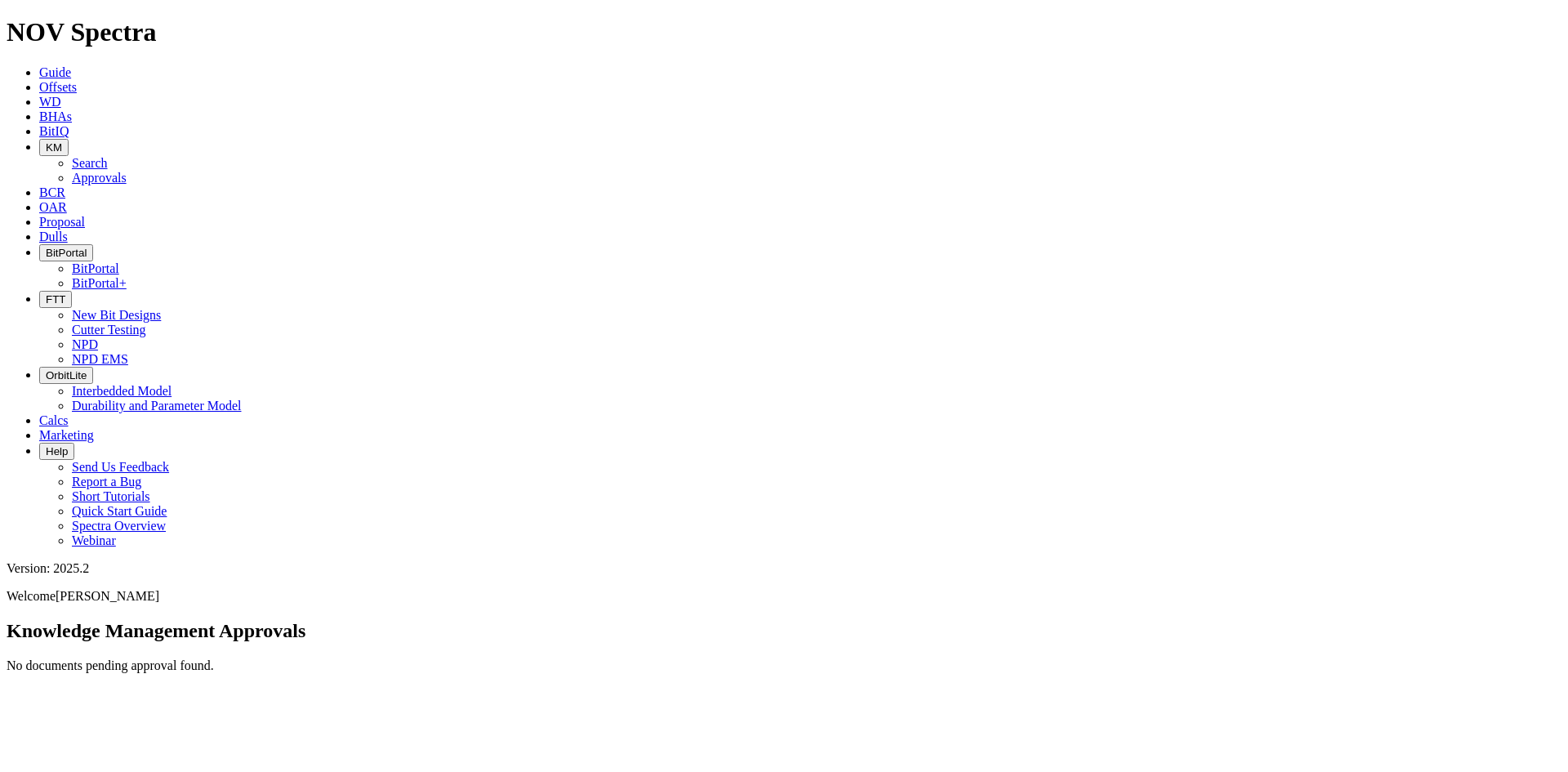
click at [69, 139] on button "KM" at bounding box center [53, 147] width 30 height 17
click at [108, 156] on link "Search" at bounding box center [90, 163] width 36 height 14
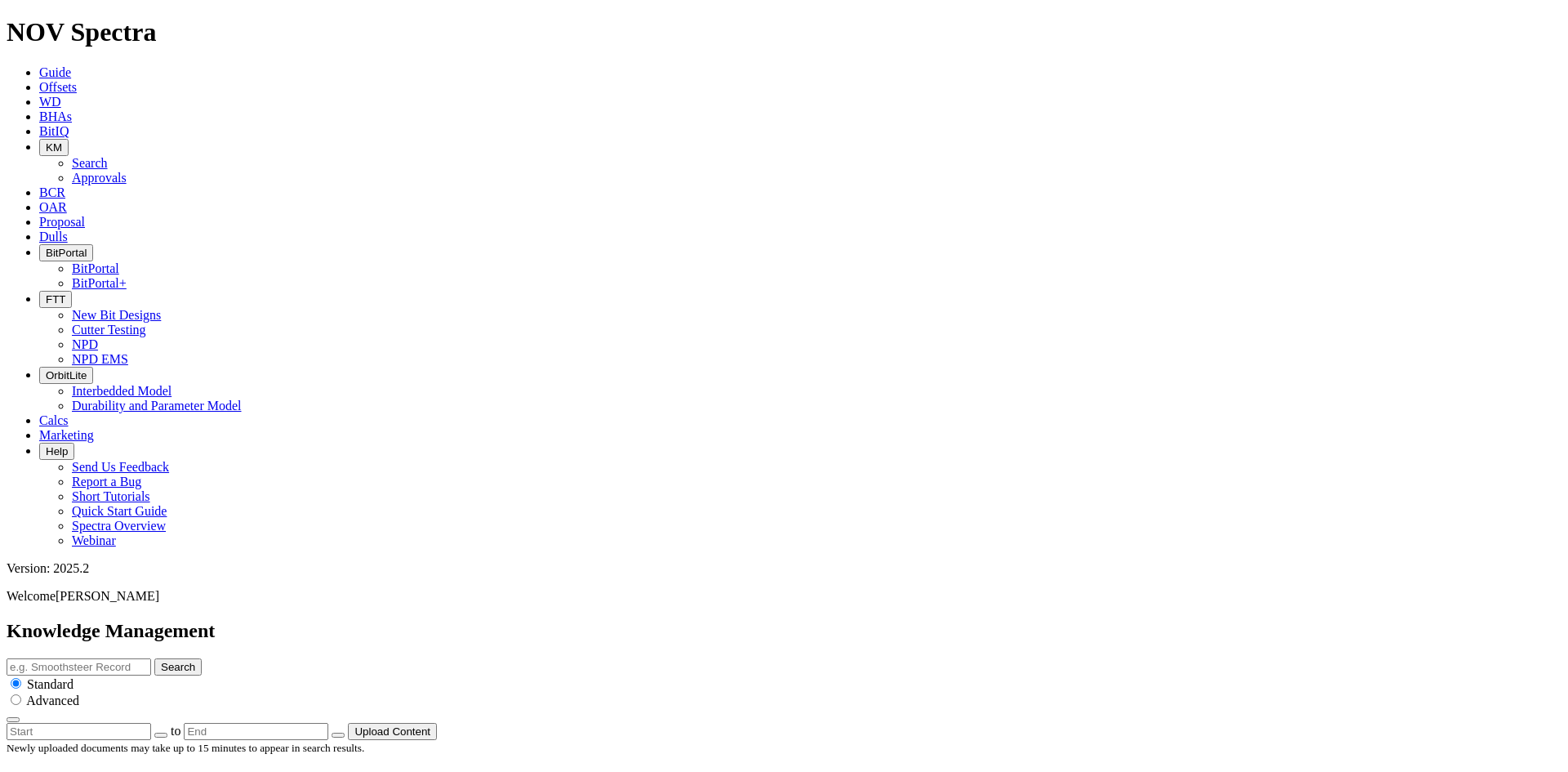
click at [151, 659] on input "text" at bounding box center [79, 667] width 145 height 17
type input "Cyclone"
click at [154, 659] on button "Search" at bounding box center [178, 667] width 47 height 17
click at [202, 659] on button "Search" at bounding box center [178, 667] width 47 height 17
